Goal: Task Accomplishment & Management: Manage account settings

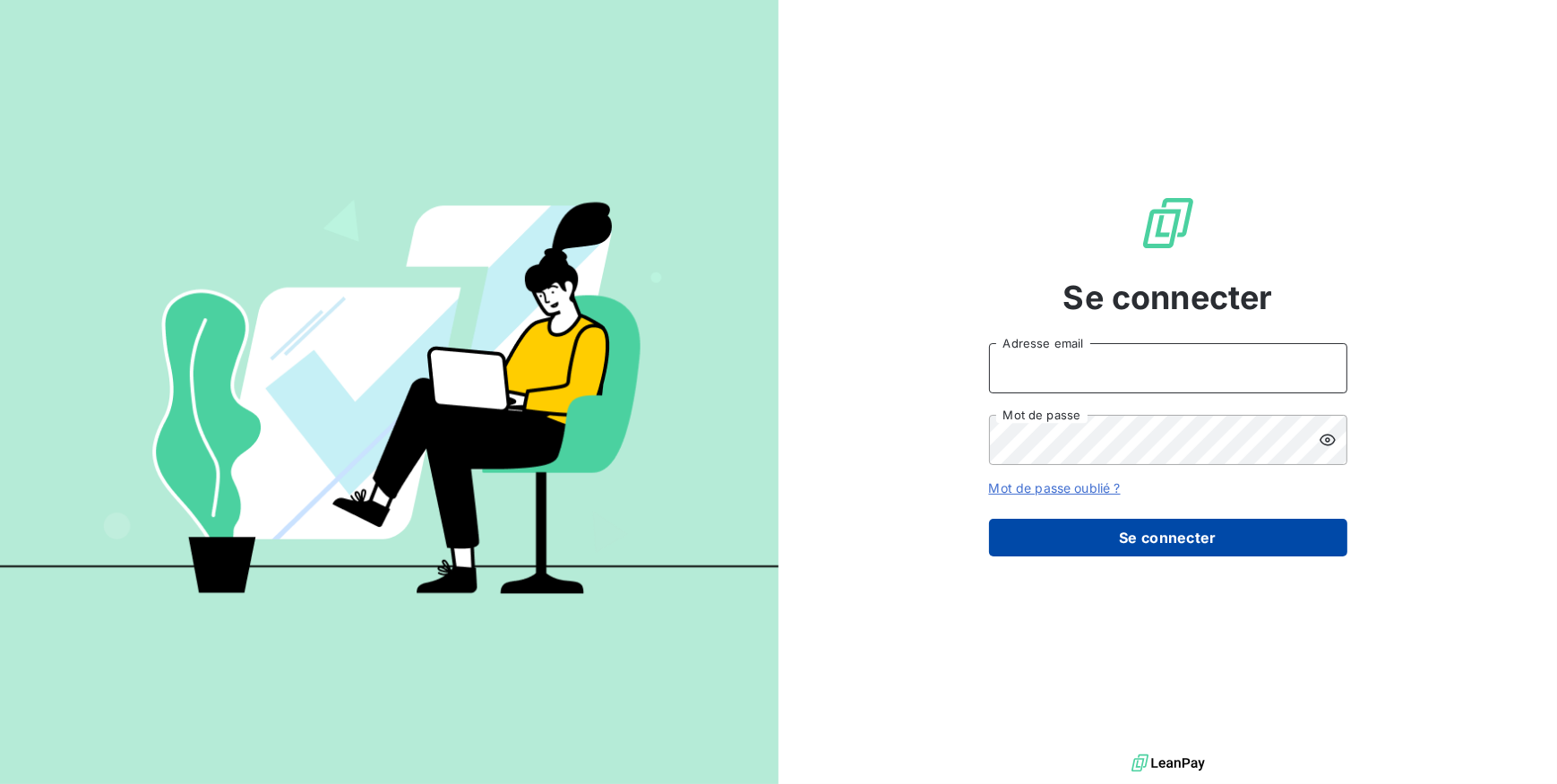
type input "[EMAIL_ADDRESS][DOMAIN_NAME]"
click at [1095, 534] on button "Se connecter" at bounding box center [1168, 537] width 359 height 37
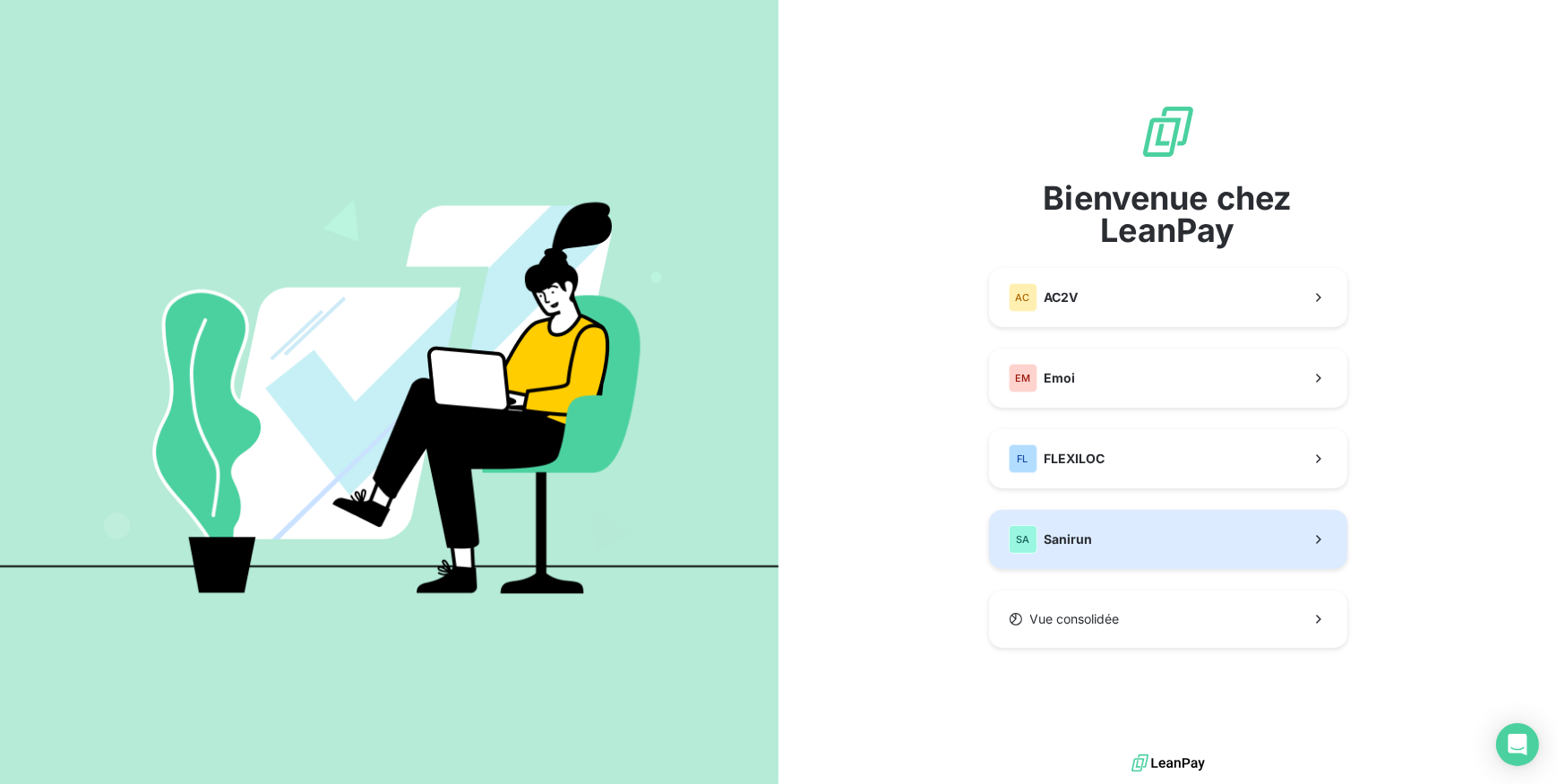
click at [1068, 520] on button "SA Sanirun" at bounding box center [1168, 539] width 359 height 59
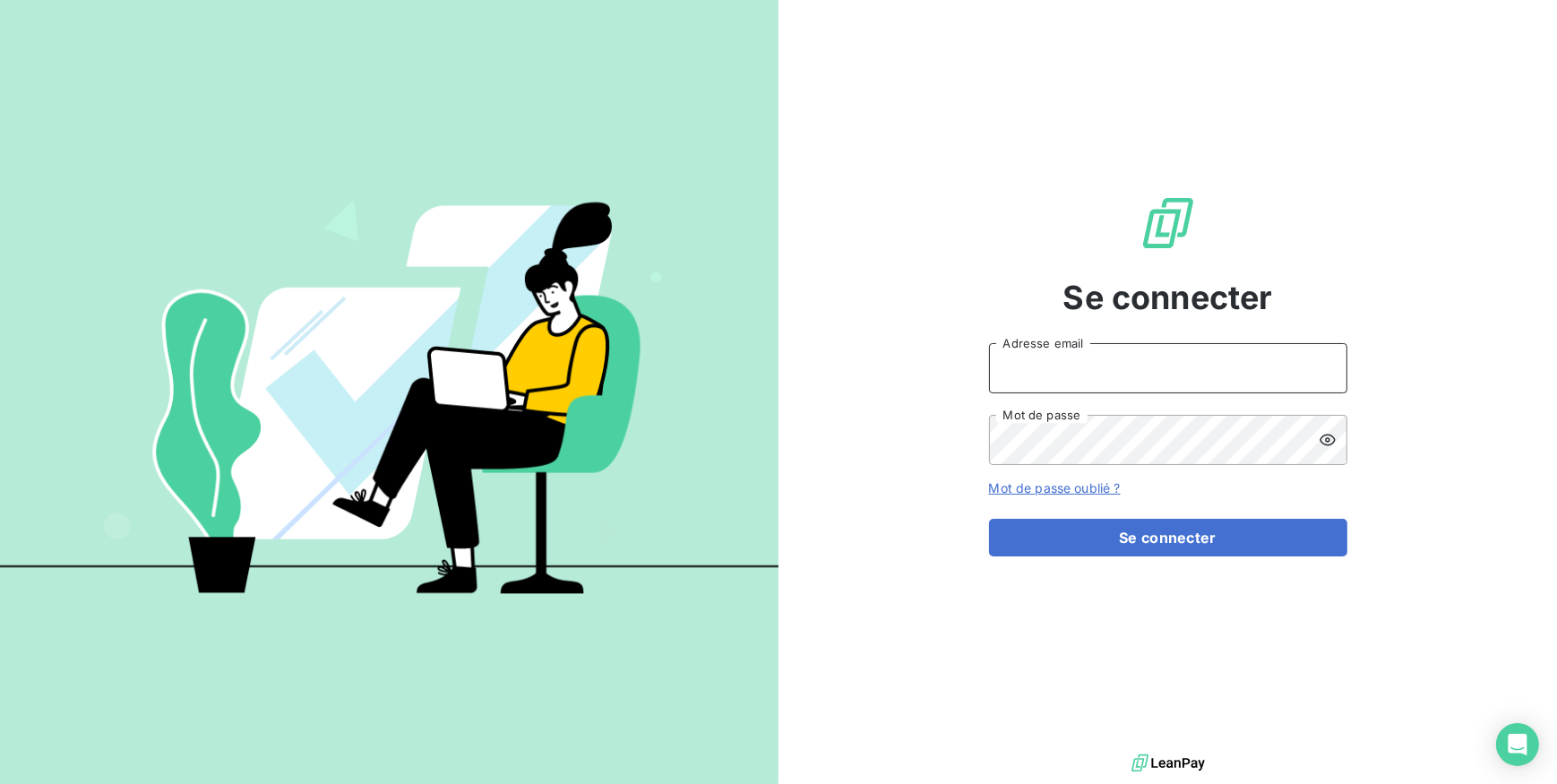
type input "[EMAIL_ADDRESS][DOMAIN_NAME]"
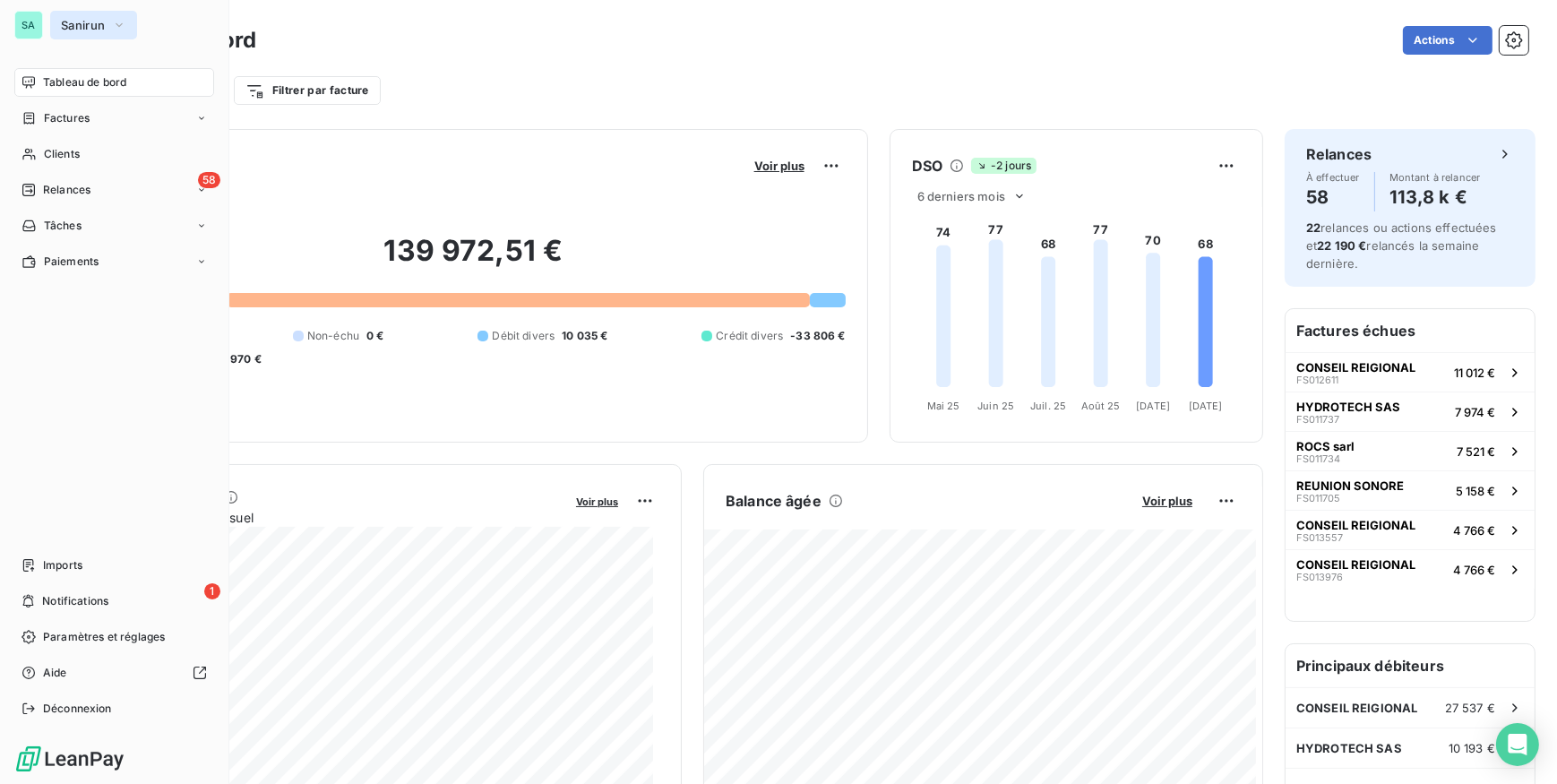
click at [58, 31] on button "Sanirun" at bounding box center [93, 25] width 87 height 29
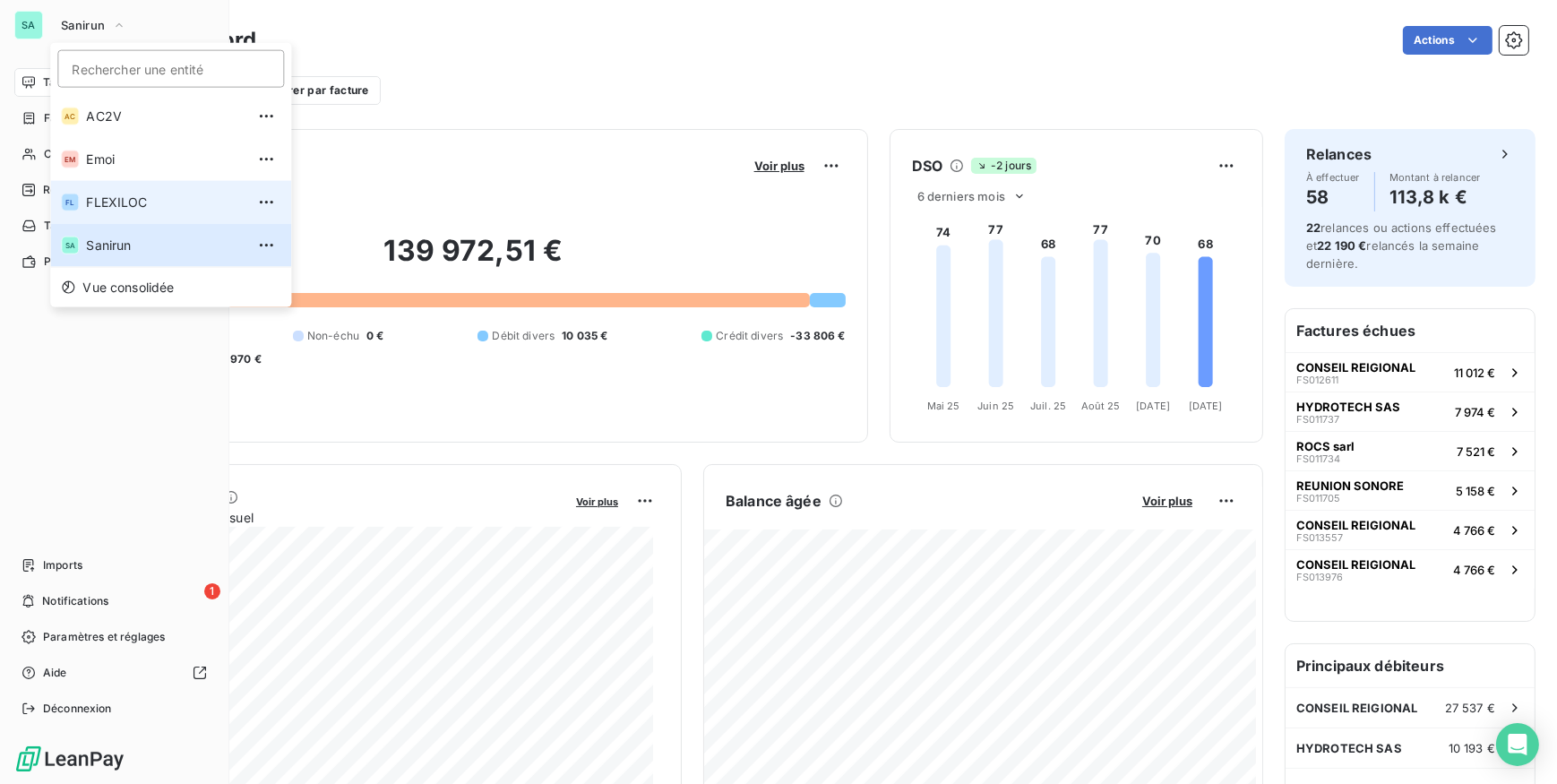
click at [97, 204] on span "FLEXILOC" at bounding box center [165, 202] width 159 height 18
